Goal: Task Accomplishment & Management: Complete application form

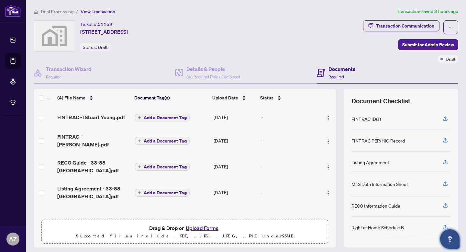
click at [450, 244] on button "Open asap" at bounding box center [449, 238] width 19 height 19
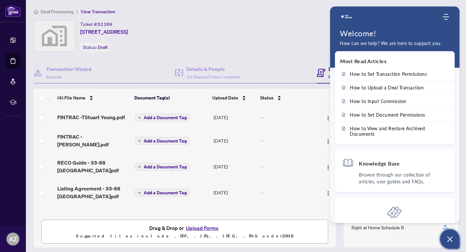
click at [451, 243] on button "Open asap" at bounding box center [449, 238] width 19 height 19
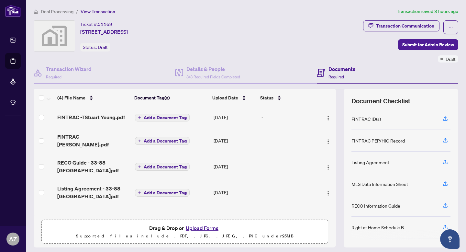
click at [47, 11] on span "Deal Processing" at bounding box center [57, 12] width 33 height 6
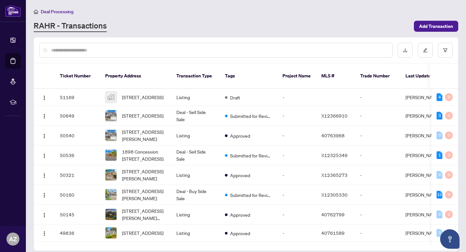
click at [77, 43] on div at bounding box center [215, 50] width 353 height 15
click at [71, 47] on input "text" at bounding box center [219, 50] width 336 height 7
type input "**********"
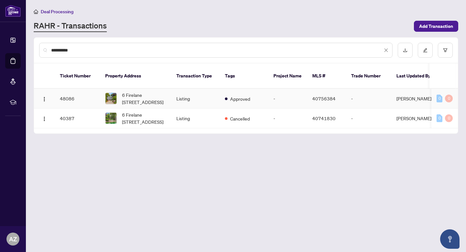
click at [230, 95] on span "Approved" at bounding box center [240, 98] width 20 height 7
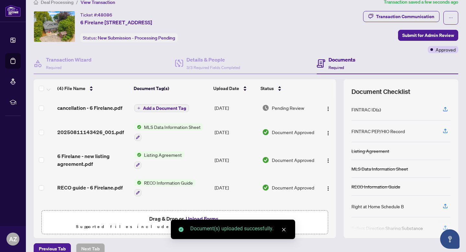
scroll to position [5, 0]
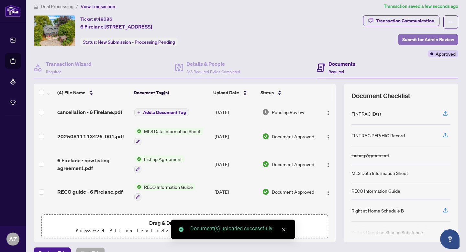
click at [408, 40] on span "Submit for Admin Review" at bounding box center [428, 39] width 52 height 10
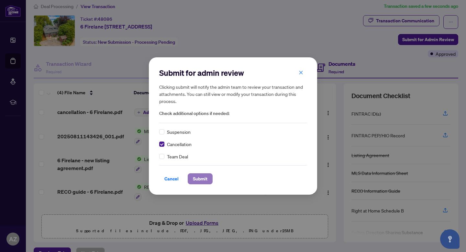
click at [205, 179] on span "Submit" at bounding box center [200, 178] width 15 height 10
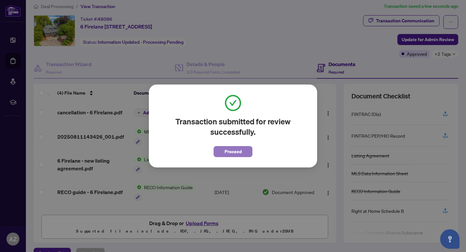
click at [249, 150] on button "Proceed" at bounding box center [232, 151] width 39 height 11
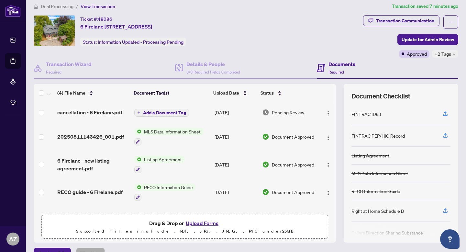
scroll to position [0, 0]
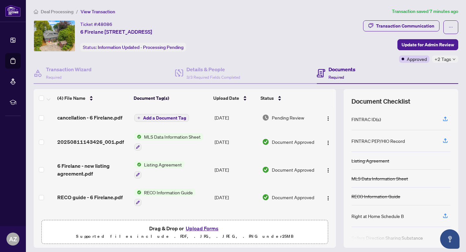
click at [62, 10] on span "Deal Processing" at bounding box center [57, 12] width 33 height 6
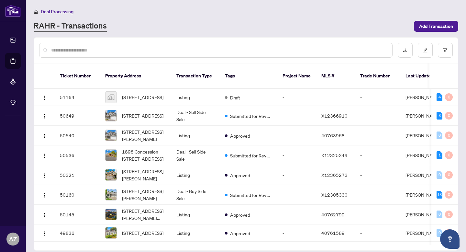
click at [82, 48] on input "text" at bounding box center [219, 50] width 336 height 7
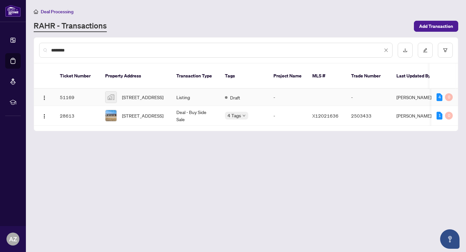
type input "********"
click at [238, 94] on span "Draft" at bounding box center [235, 97] width 10 height 7
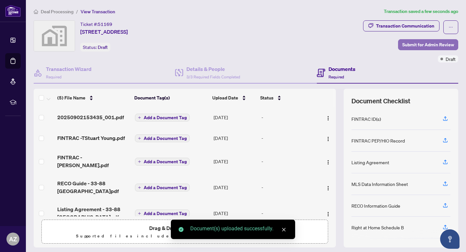
click at [431, 48] on span "Submit for Admin Review" at bounding box center [428, 44] width 52 height 10
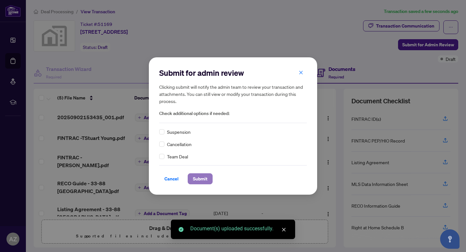
click at [209, 181] on button "Submit" at bounding box center [200, 178] width 25 height 11
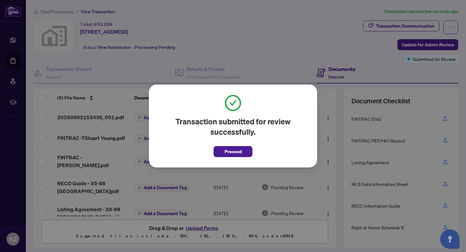
click at [221, 160] on div "Transaction submitted for review successfully. Proceed Cancel OK" at bounding box center [233, 125] width 168 height 83
click at [224, 153] on span "Proceed" at bounding box center [232, 151] width 17 height 10
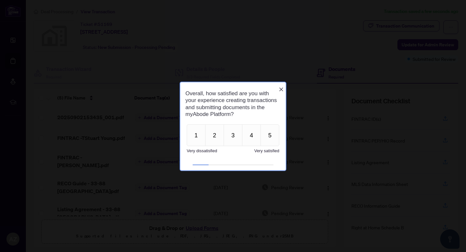
click at [283, 86] on icon "Close button" at bounding box center [280, 88] width 5 height 5
